Goal: Transaction & Acquisition: Book appointment/travel/reservation

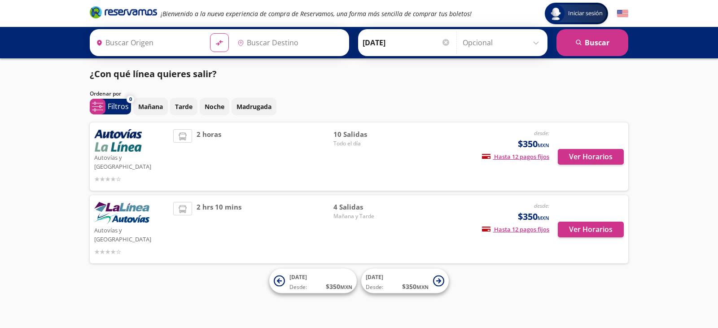
type input "Zitácuaro, [GEOGRAPHIC_DATA]"
type input "[GEOGRAPHIC_DATA], [GEOGRAPHIC_DATA]"
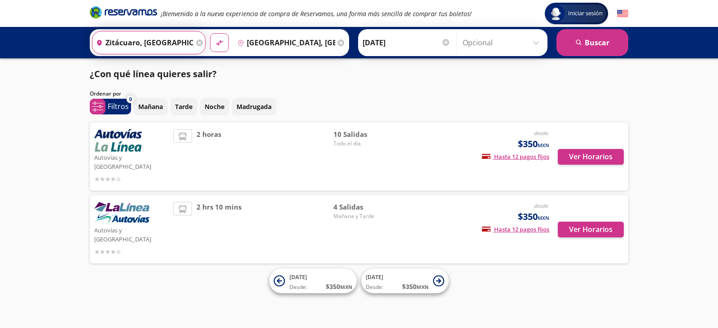
click at [190, 46] on input "Zitácuaro, [GEOGRAPHIC_DATA]" at bounding box center [142, 42] width 101 height 22
type input "[GEOGRAPHIC_DATA], [GEOGRAPHIC_DATA]"
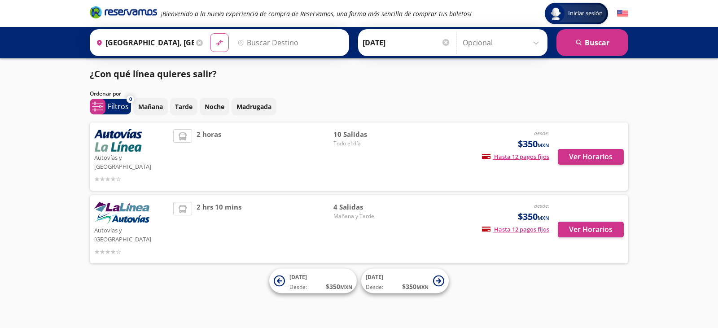
click at [184, 41] on input "[GEOGRAPHIC_DATA], [GEOGRAPHIC_DATA]" at bounding box center [142, 42] width 101 height 22
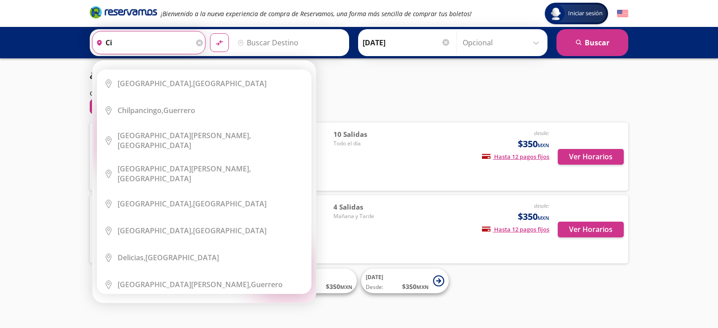
type input "c"
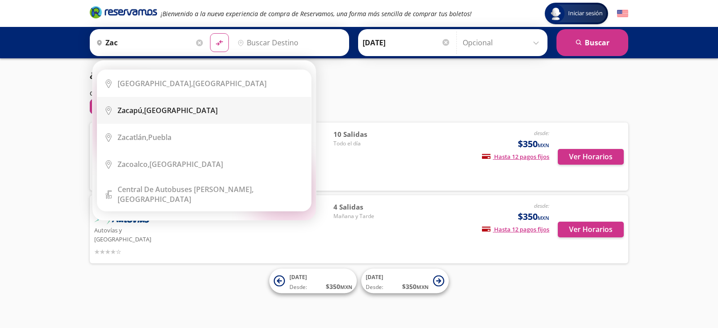
click at [194, 102] on li "City Icon [GEOGRAPHIC_DATA], [GEOGRAPHIC_DATA]" at bounding box center [204, 110] width 214 height 27
type input "Zacapú, [GEOGRAPHIC_DATA]"
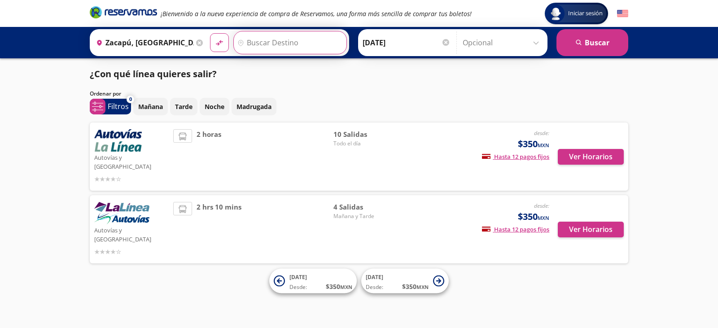
click at [247, 44] on input "Destino" at bounding box center [289, 42] width 110 height 22
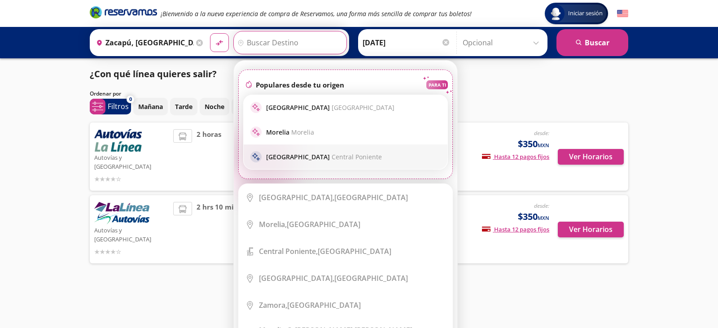
click at [293, 158] on p "[GEOGRAPHIC_DATA] [GEOGRAPHIC_DATA]" at bounding box center [324, 157] width 116 height 9
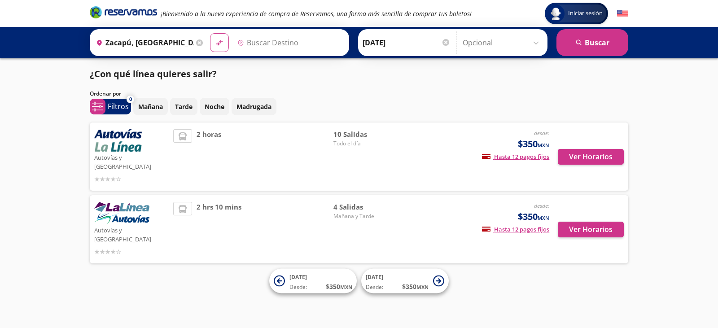
type input "[GEOGRAPHIC_DATA], [GEOGRAPHIC_DATA]"
click at [585, 53] on button "search [GEOGRAPHIC_DATA]" at bounding box center [592, 42] width 72 height 27
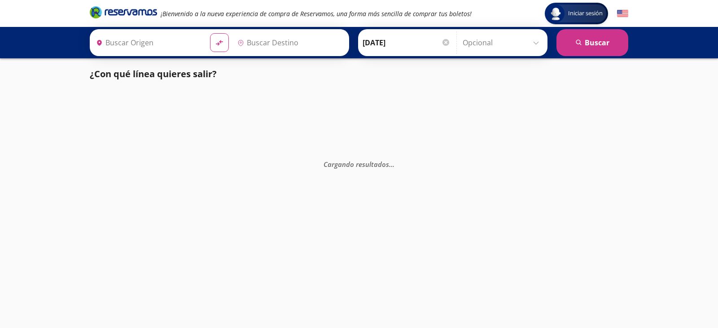
type input "Zacapú, [GEOGRAPHIC_DATA]"
type input "[GEOGRAPHIC_DATA], [GEOGRAPHIC_DATA]"
